Goal: Entertainment & Leisure: Consume media (video, audio)

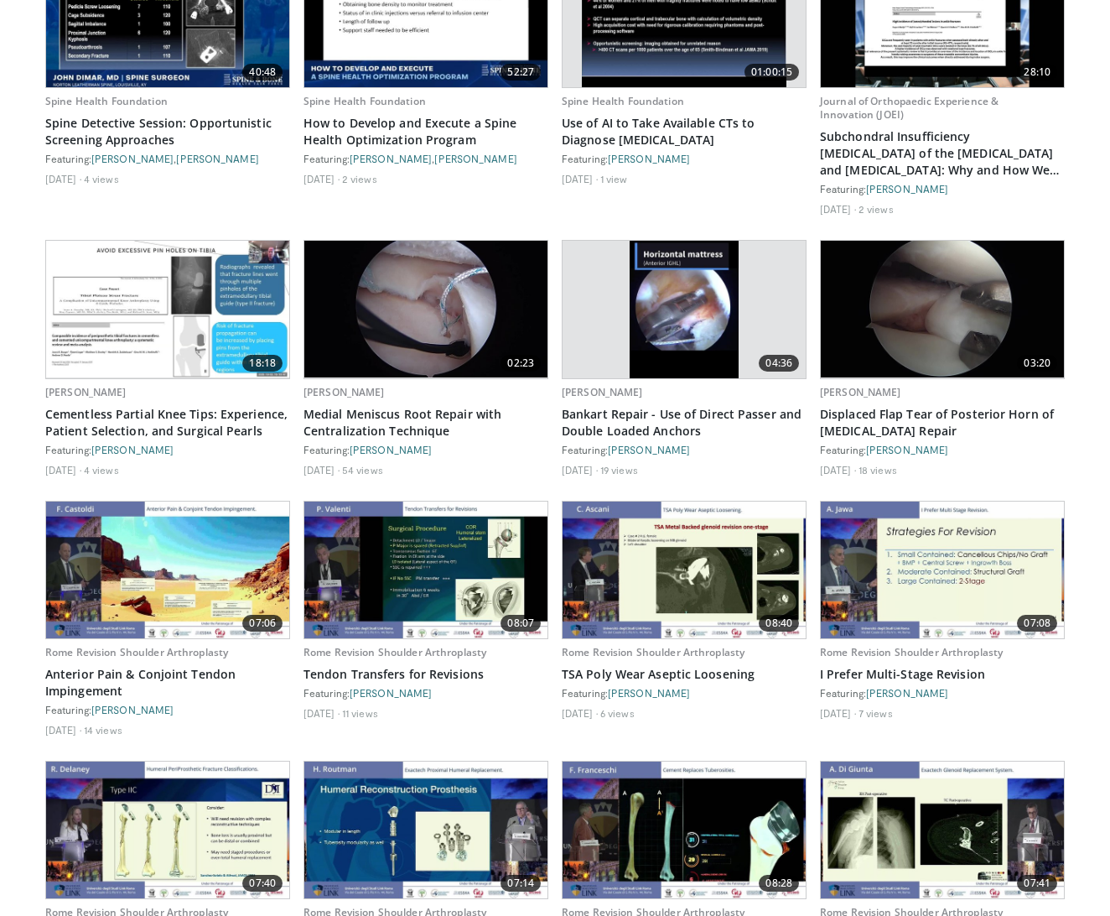
scroll to position [1010, 0]
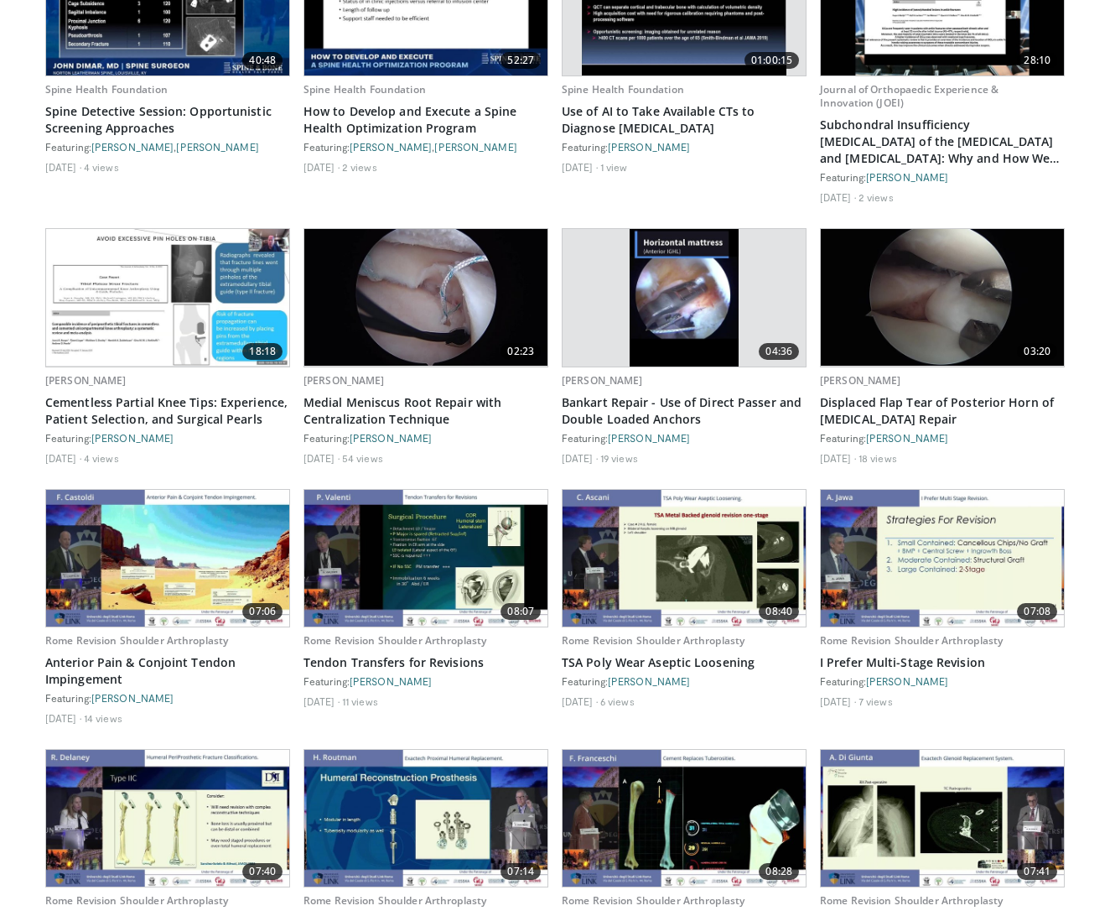
click at [469, 307] on img at bounding box center [425, 297] width 243 height 137
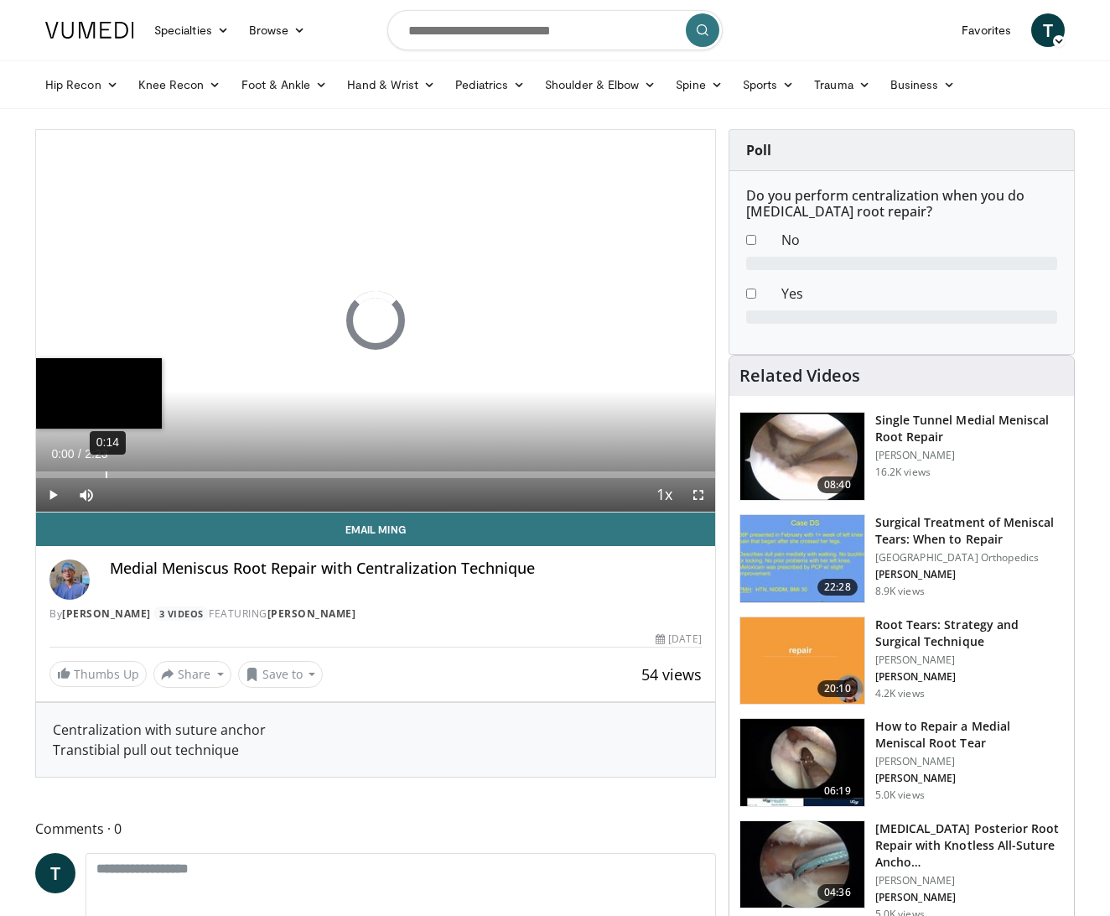
click at [106, 473] on div "0:14" at bounding box center [107, 474] width 2 height 7
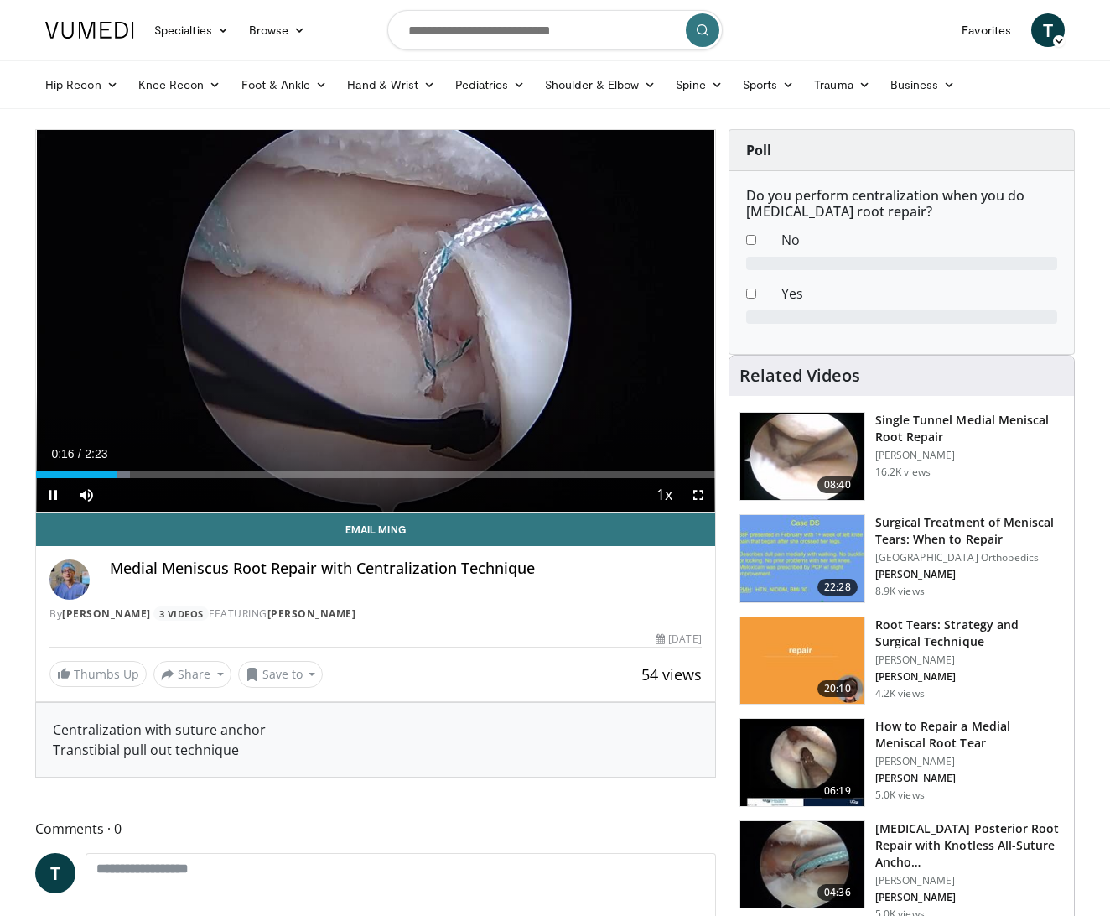
click at [690, 494] on span "Video Player" at bounding box center [699, 495] width 34 height 34
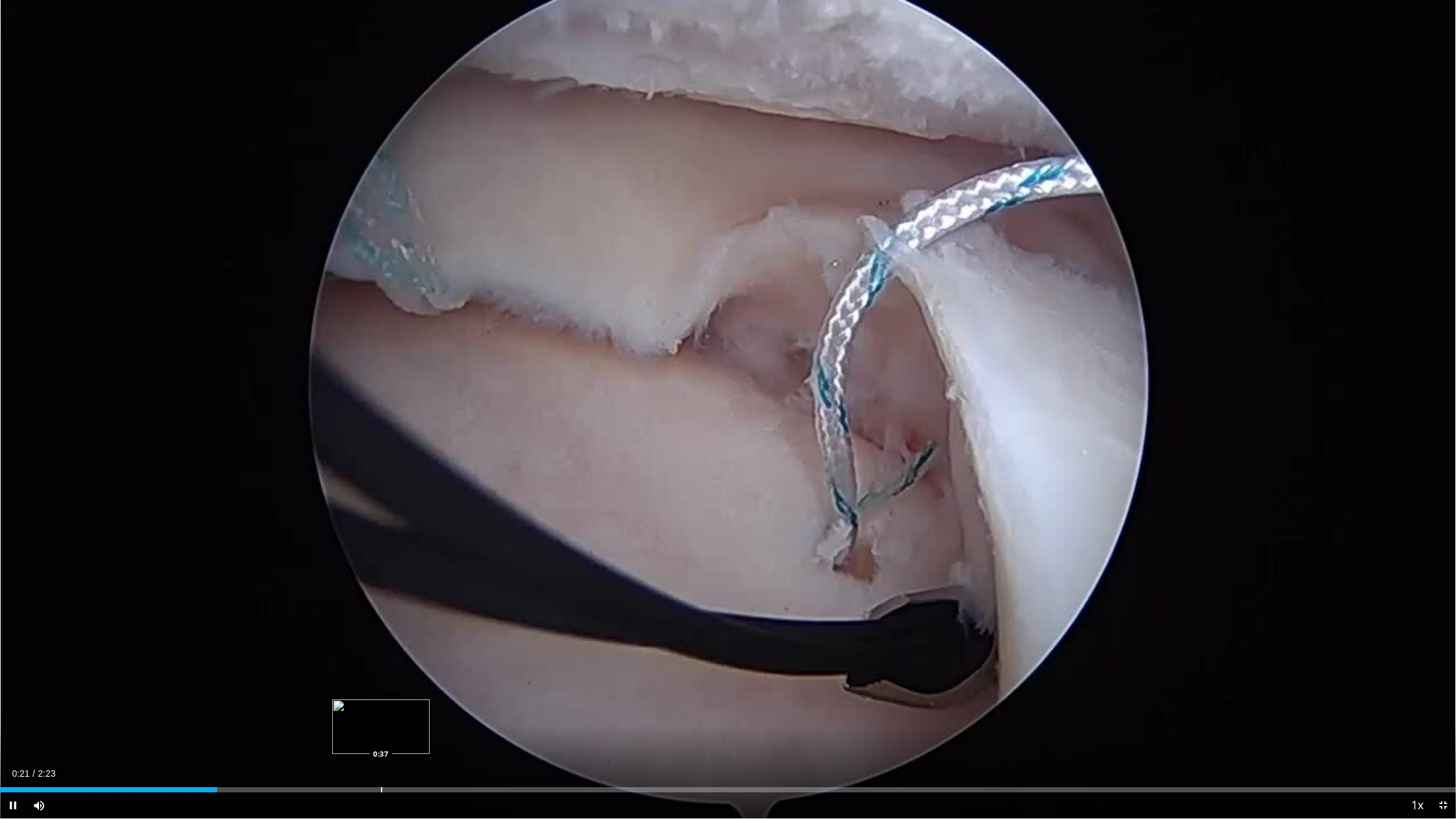
click at [381, 709] on div "Progress Bar" at bounding box center [381, 789] width 2 height 5
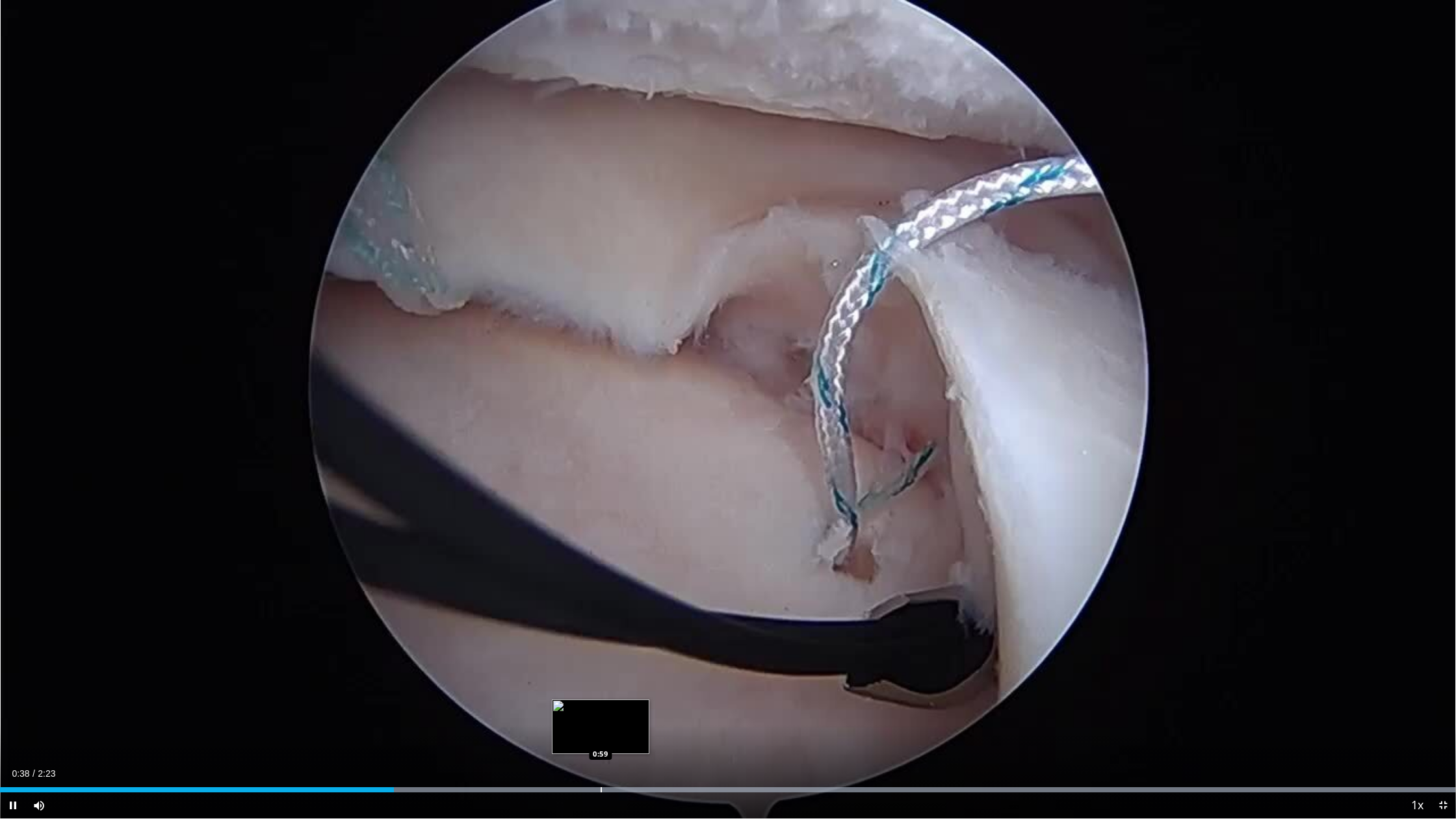
click at [602, 709] on div "Loaded : 99.94% 0:38 0:59" at bounding box center [728, 786] width 1456 height 12
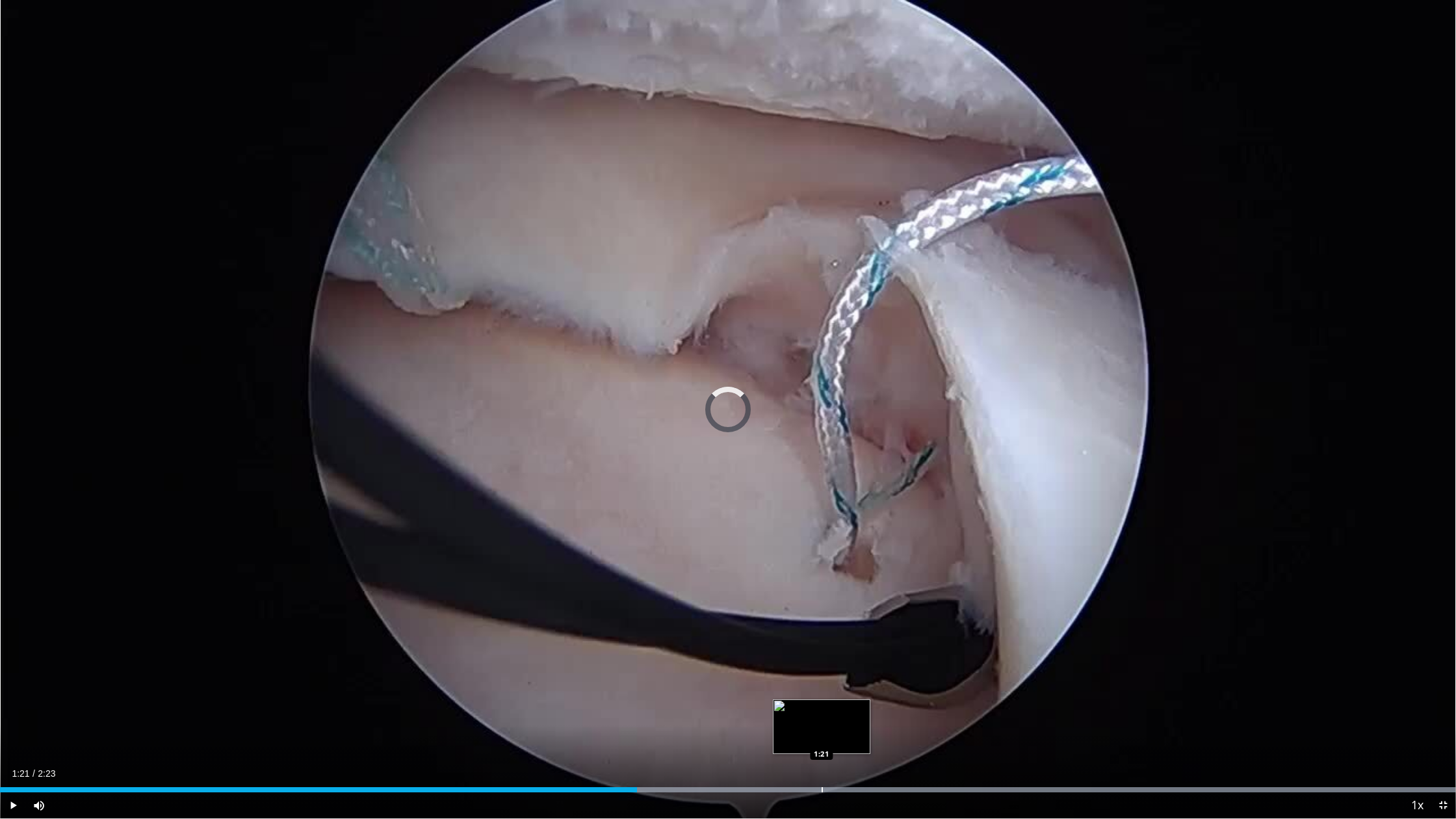
click at [824, 709] on div "Progress Bar" at bounding box center [727, 789] width 1455 height 5
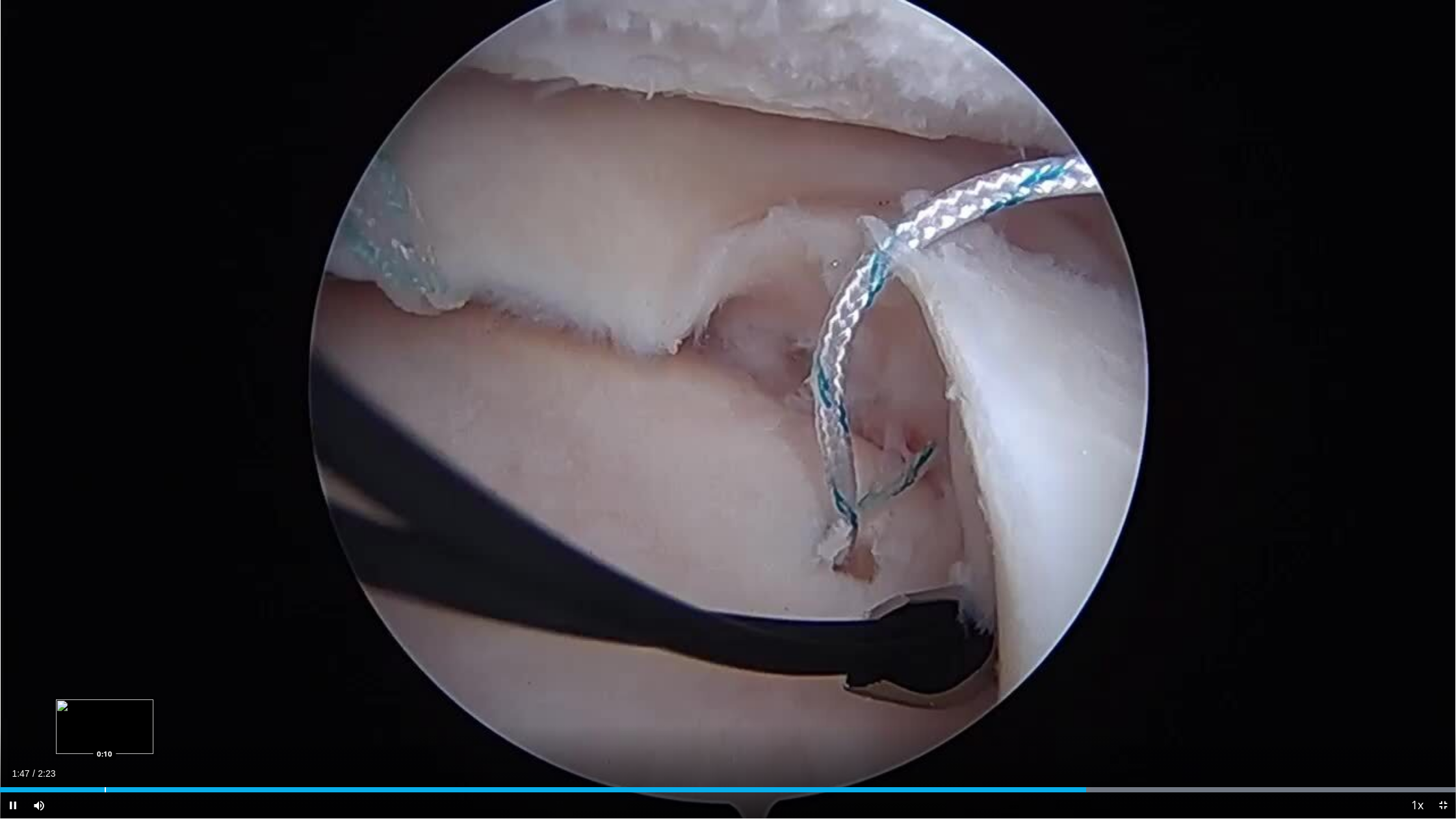
click at [105, 709] on div "Loaded : 99.94% 1:47 0:10" at bounding box center [728, 786] width 1456 height 12
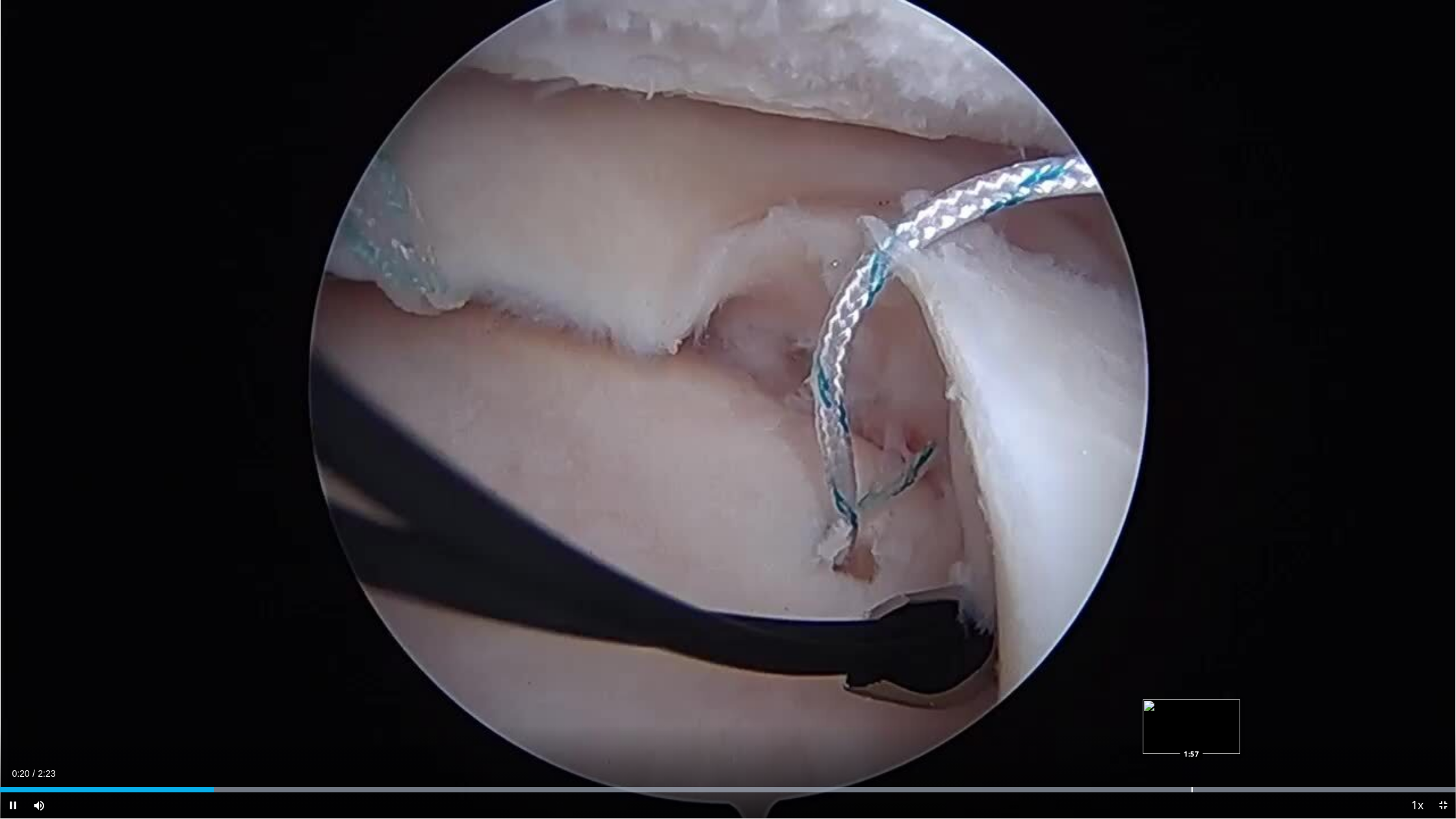
click at [860, 709] on div "Progress Bar" at bounding box center [727, 789] width 1455 height 5
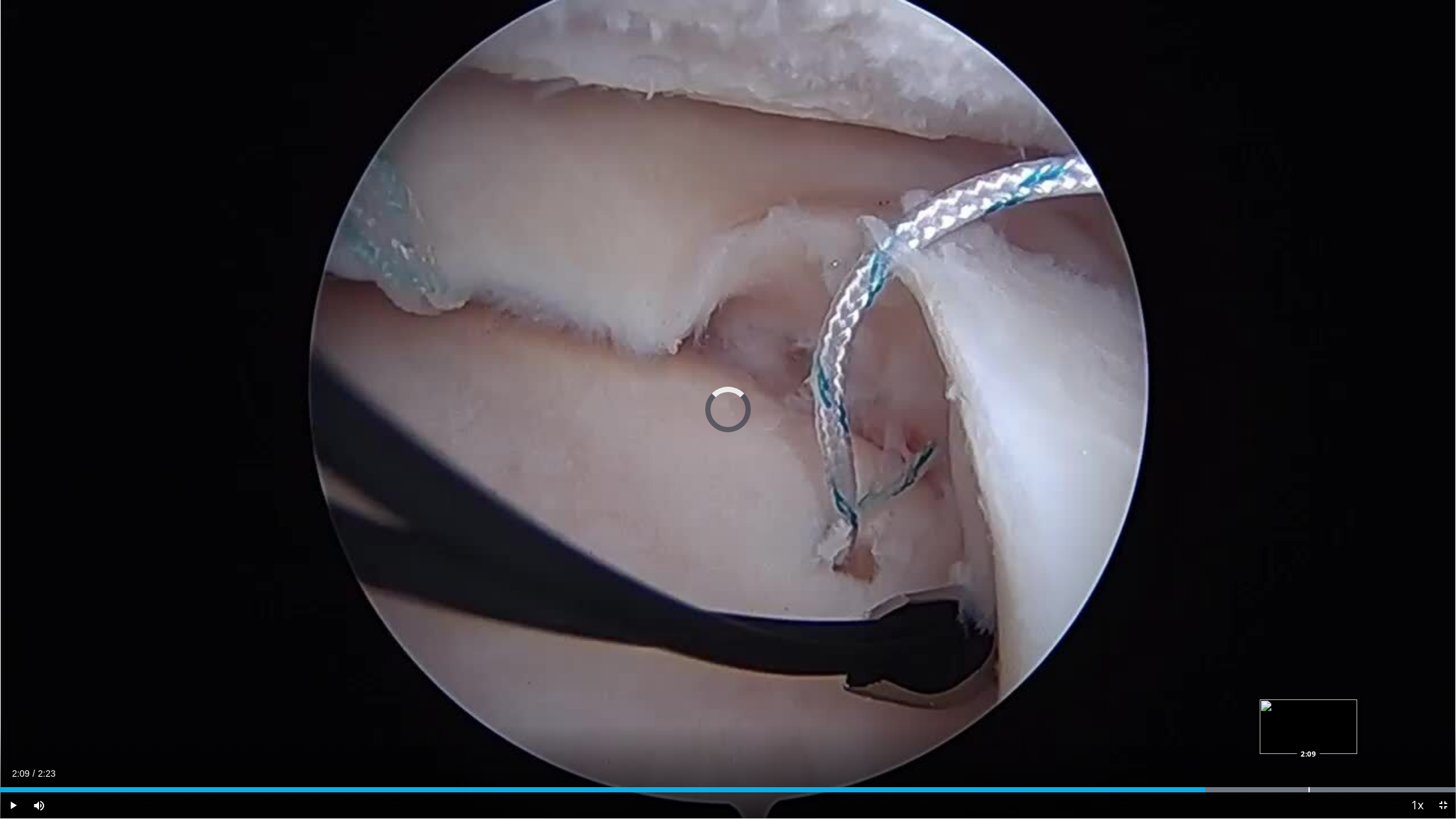
click at [860, 709] on div "Loaded : 99.94% 1:58 2:09" at bounding box center [728, 786] width 1456 height 12
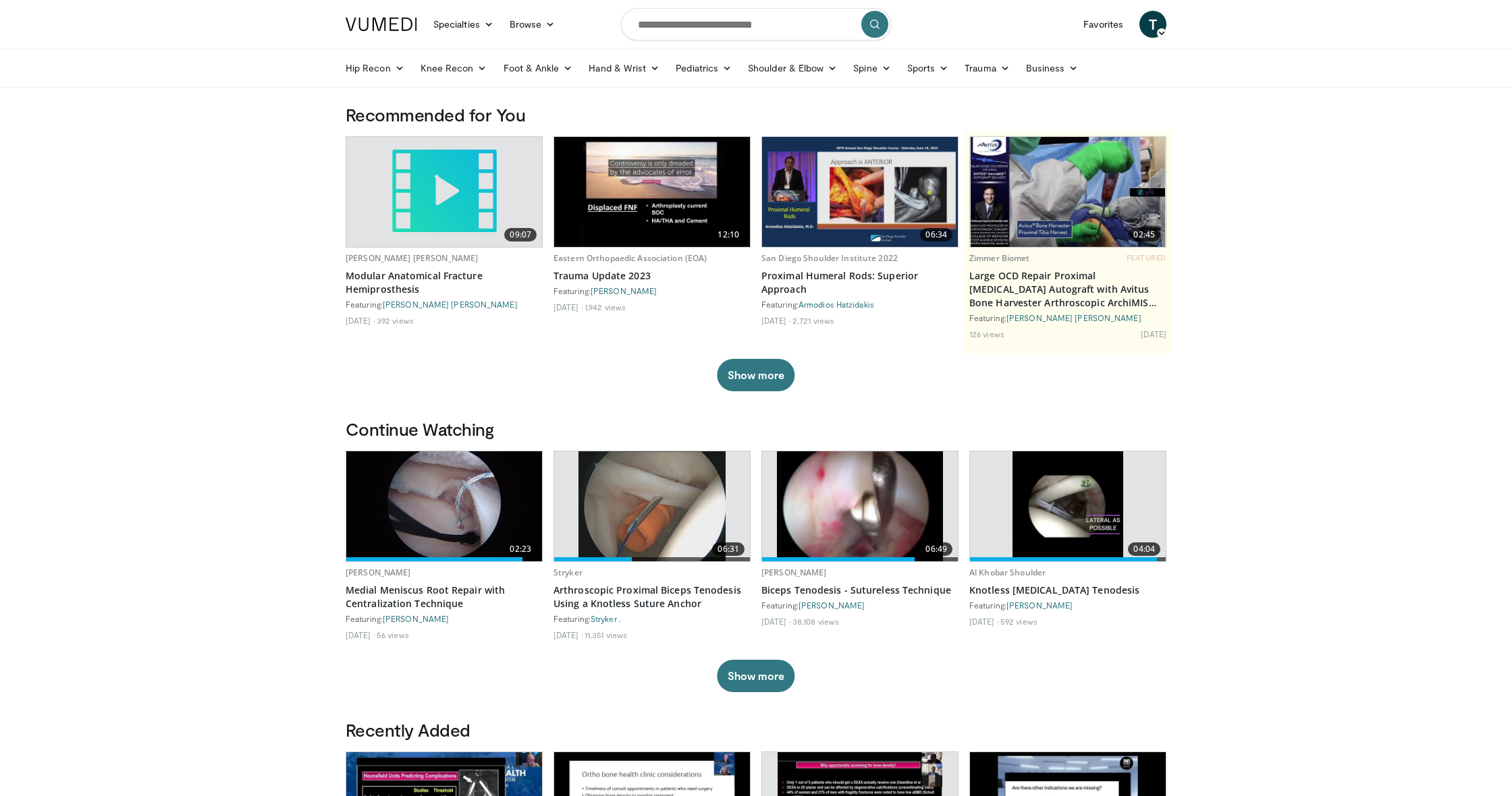
click at [1069, 511] on img at bounding box center [1068, 506] width 110 height 110
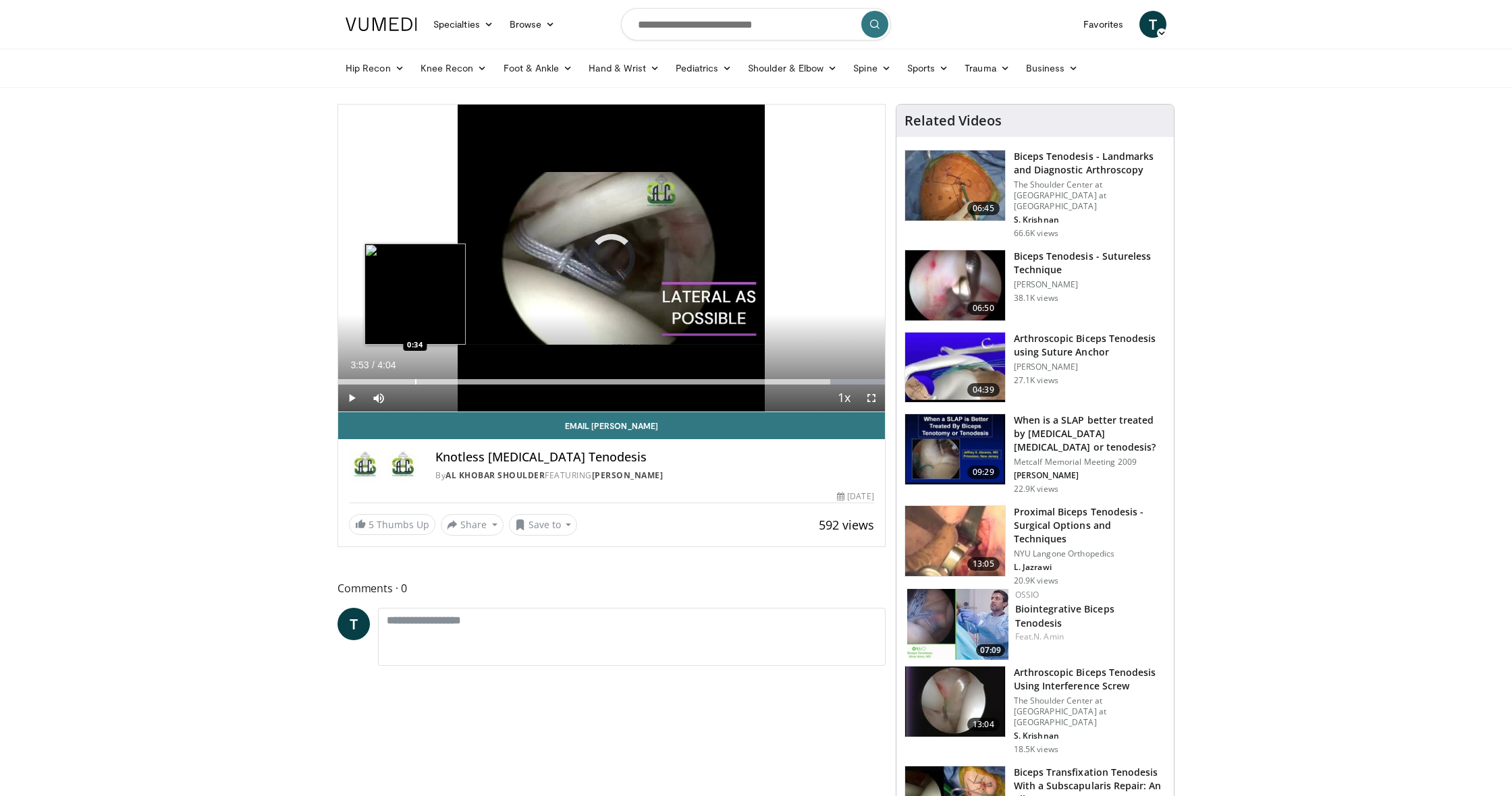
click at [415, 382] on div "Progress Bar" at bounding box center [416, 382] width 2 height 6
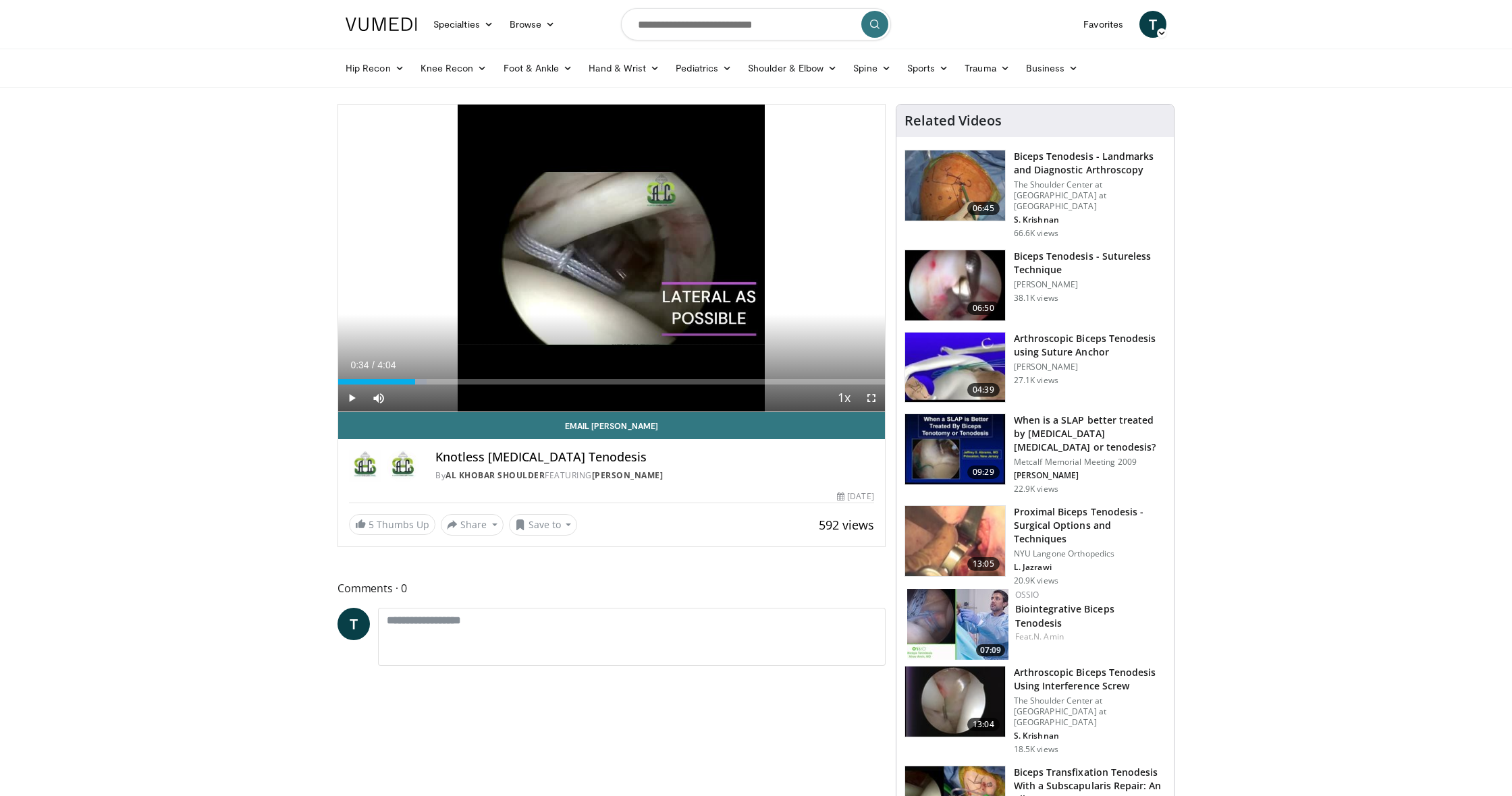
click at [355, 399] on span "Video Player" at bounding box center [352, 398] width 27 height 27
click at [478, 379] on div "Progress Bar" at bounding box center [479, 382] width 2 height 6
click at [525, 380] on div "Progress Bar" at bounding box center [526, 382] width 2 height 6
click at [870, 402] on span "Video Player" at bounding box center [872, 398] width 27 height 27
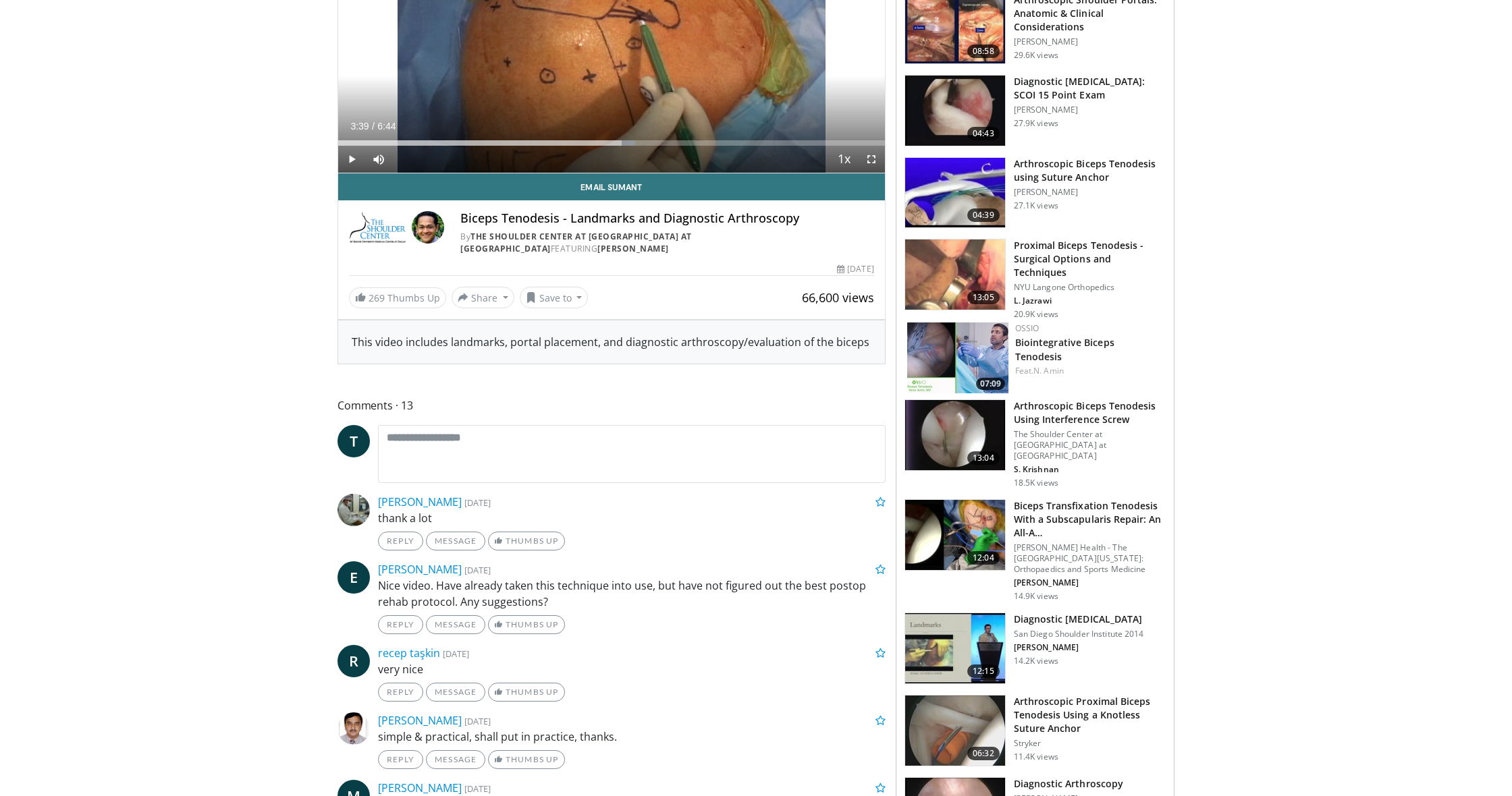
scroll to position [240, 0]
click at [1102, 407] on h3 "Arthroscopic Biceps Tenodesis Using Interference Screw" at bounding box center [1089, 413] width 152 height 27
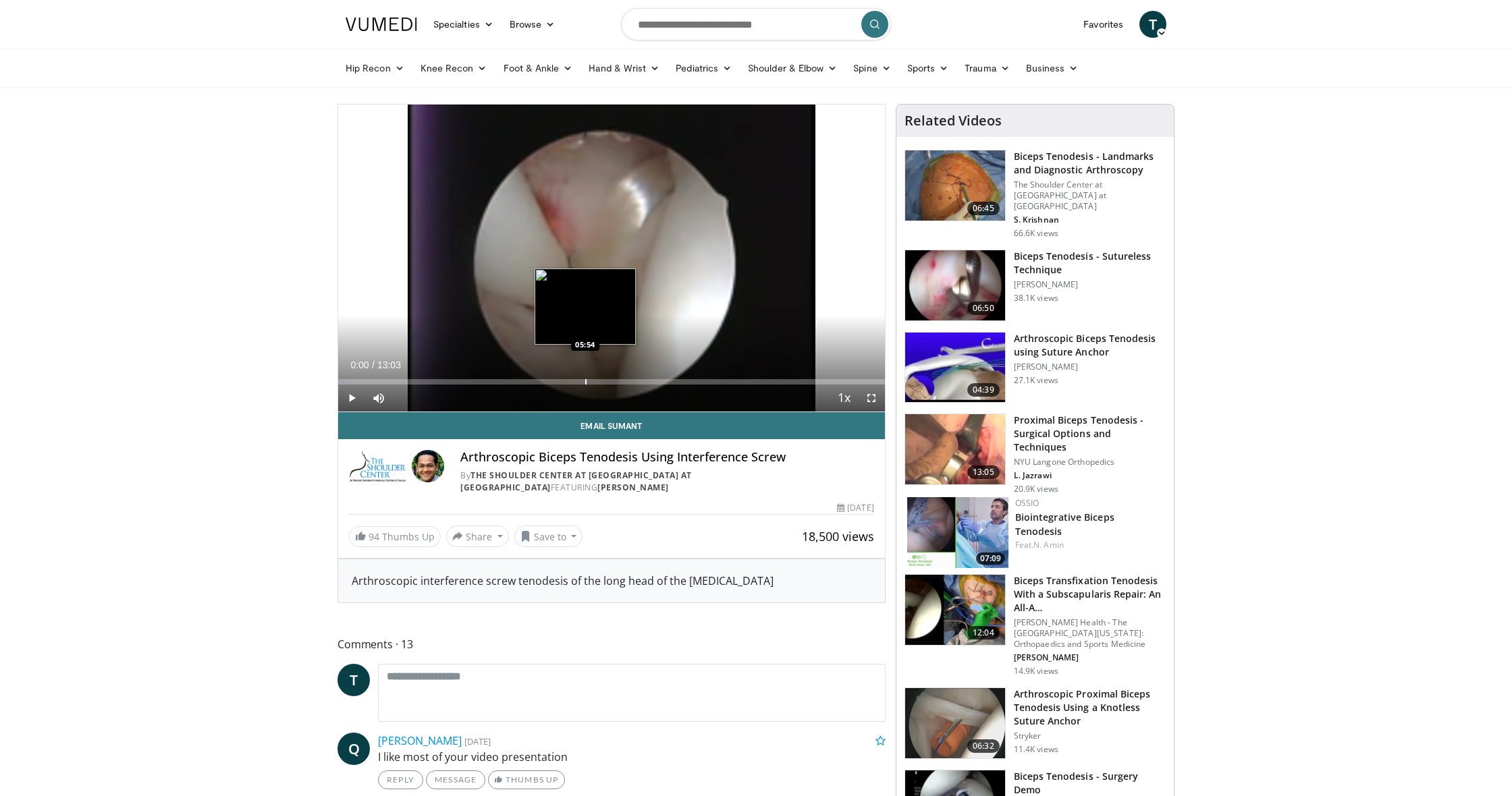
click at [585, 372] on div "Loaded : 1.25% 00:00 05:54" at bounding box center [611, 378] width 547 height 13
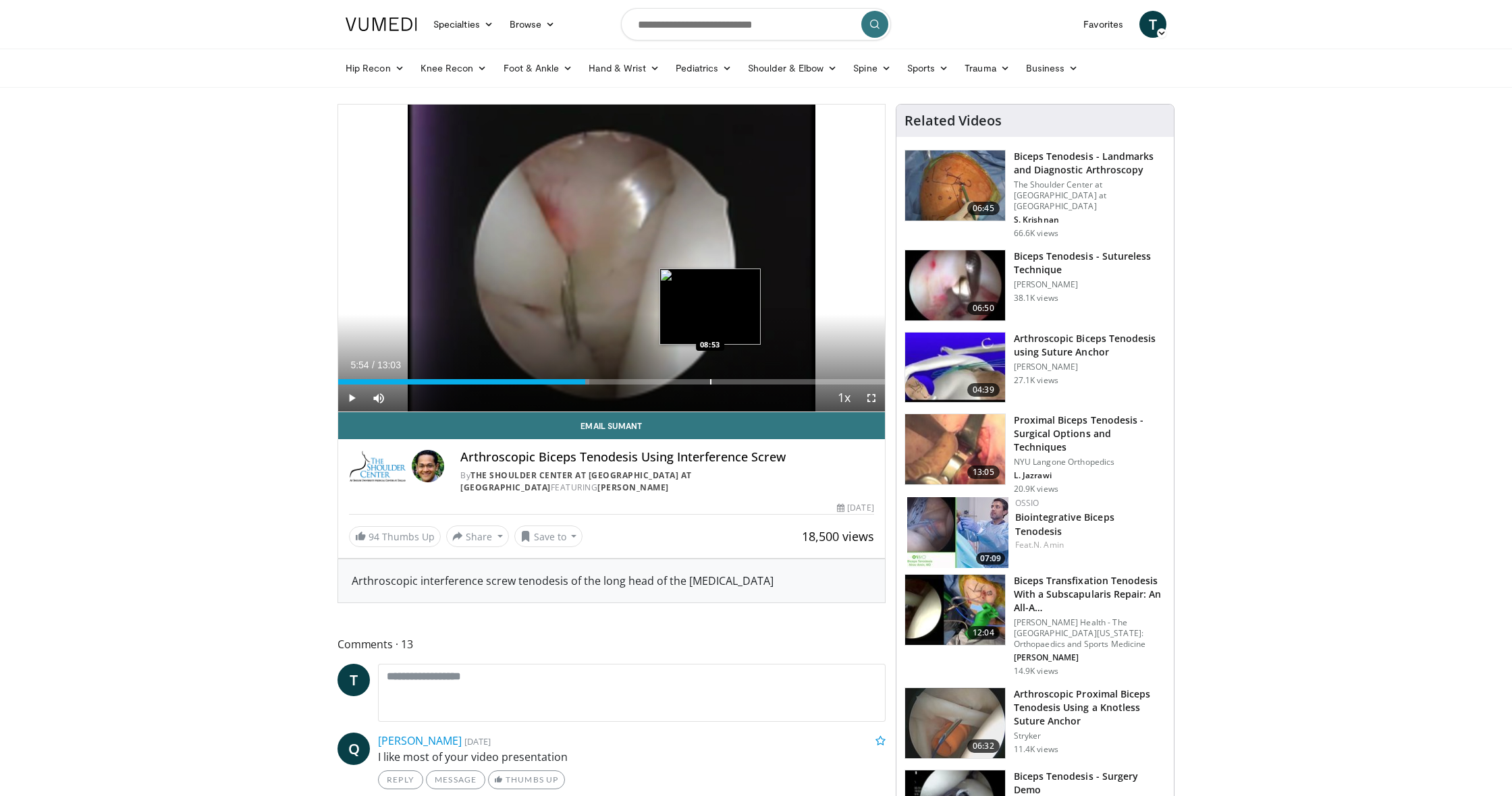
click at [710, 377] on div "Loaded : 45.96% 05:54 08:53" at bounding box center [611, 378] width 547 height 13
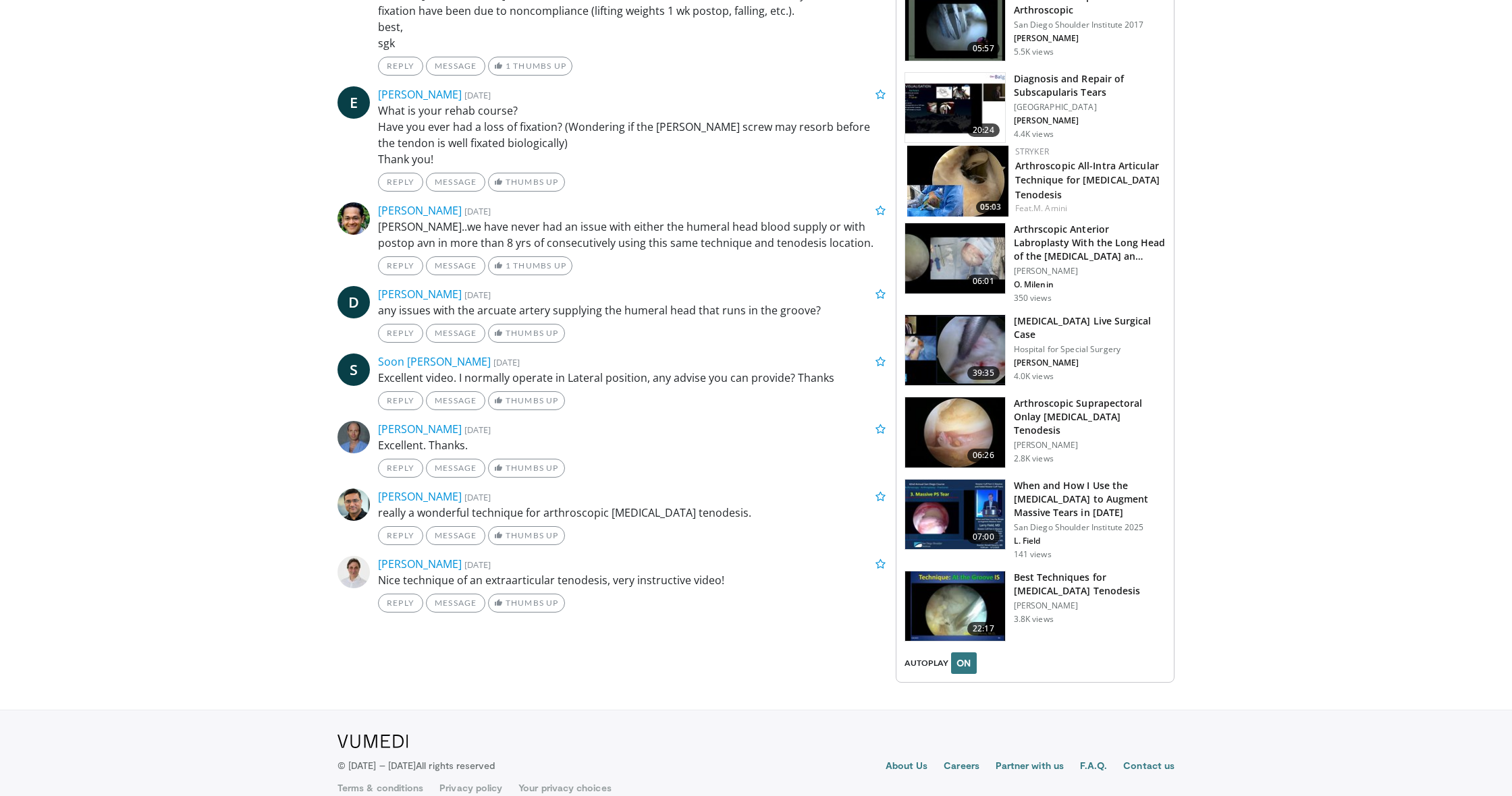
scroll to position [1197, 2]
click at [1106, 397] on h3 "Arthroscopic Suprapectoral Onlay [MEDICAL_DATA] Tenodesis" at bounding box center [1089, 417] width 152 height 40
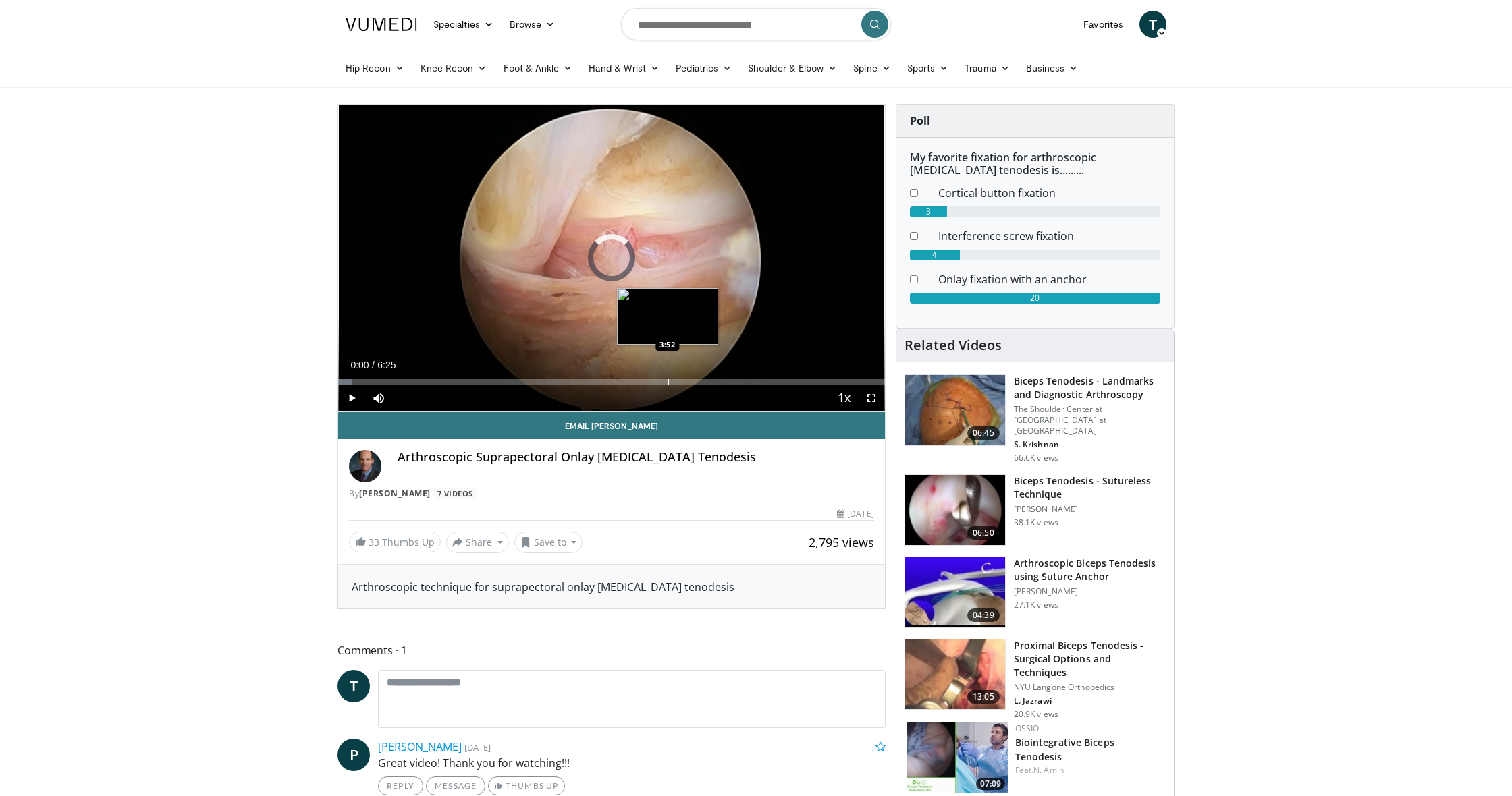
click at [667, 377] on div "Loaded : 2.55% 0:00 3:52" at bounding box center [611, 378] width 547 height 13
click at [355, 399] on span "Video Player" at bounding box center [352, 398] width 27 height 27
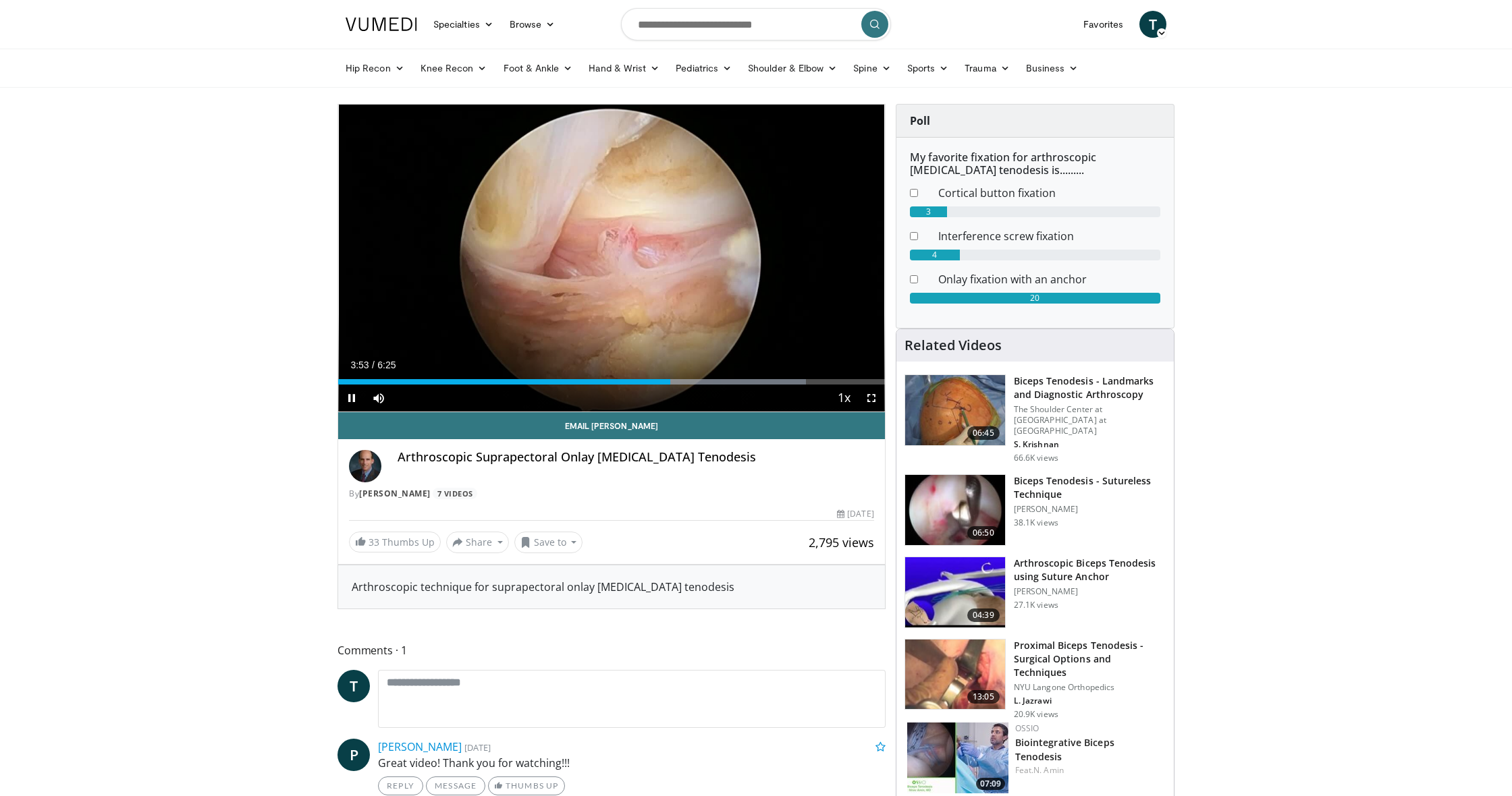
click at [867, 398] on span "Video Player" at bounding box center [872, 398] width 27 height 27
